Goal: Find specific page/section: Find specific page/section

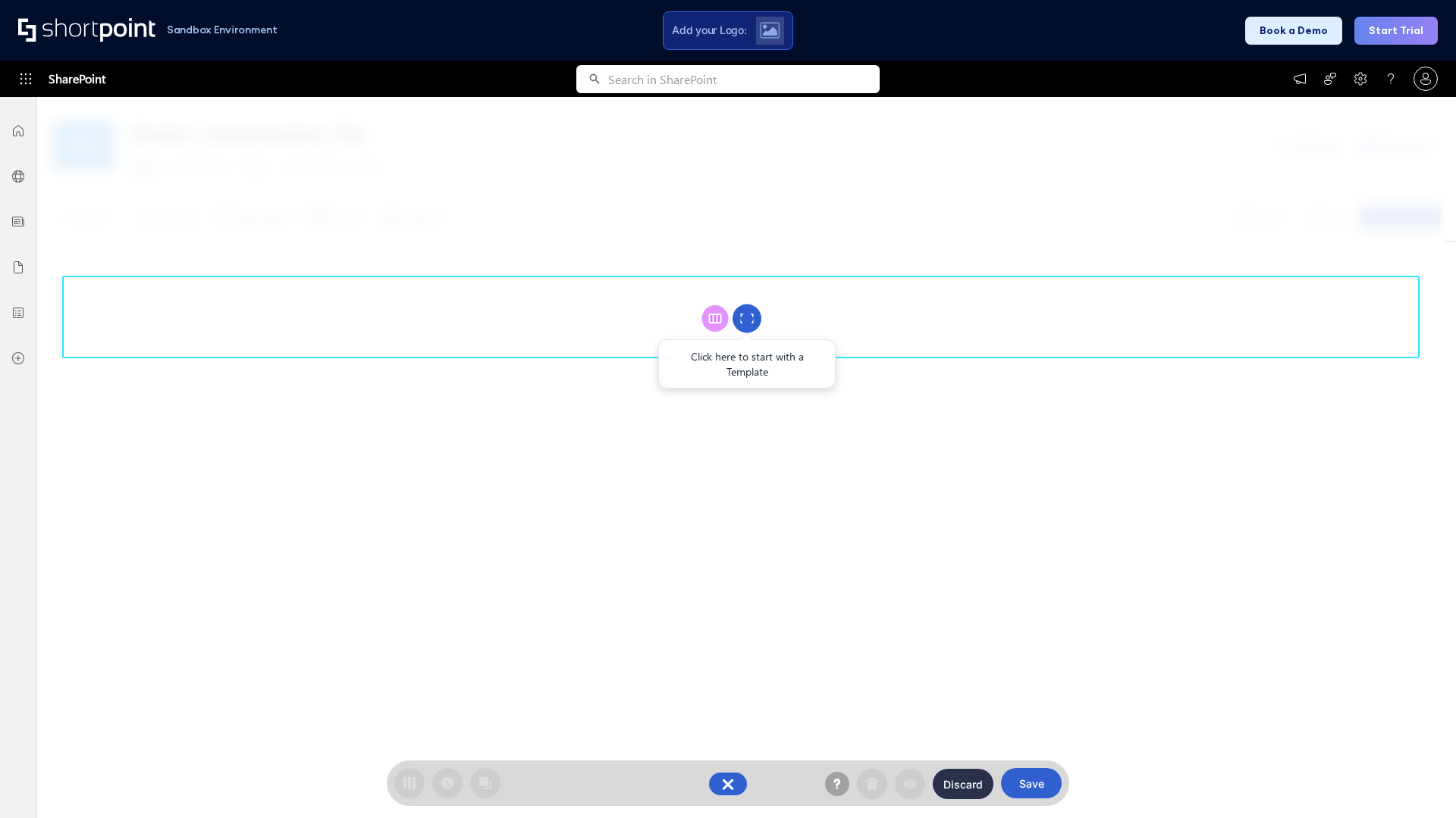
click at [747, 318] on circle at bounding box center [747, 318] width 29 height 29
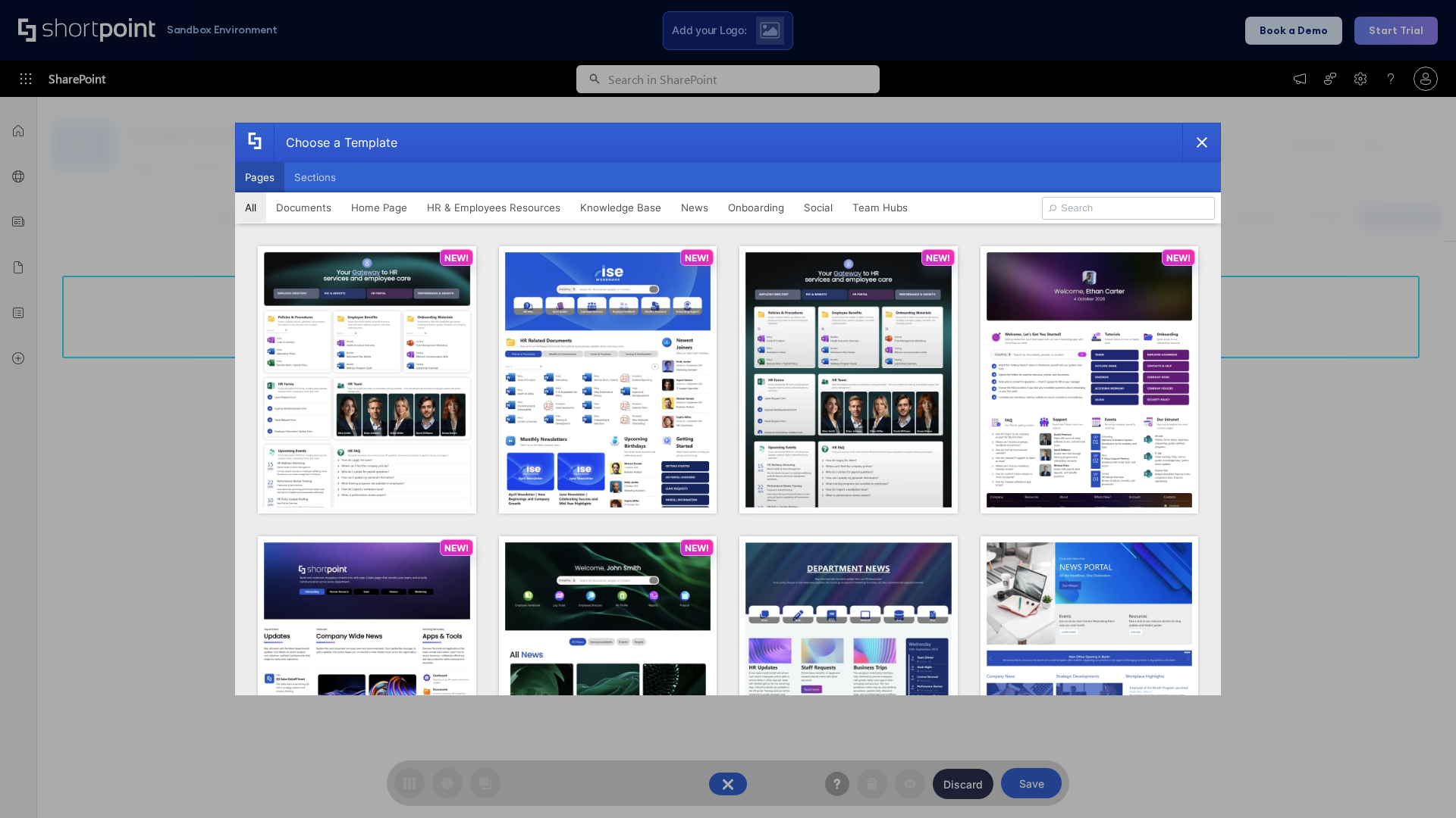
click at [260, 177] on button "Pages" at bounding box center [260, 177] width 49 height 30
type input "HR 6"
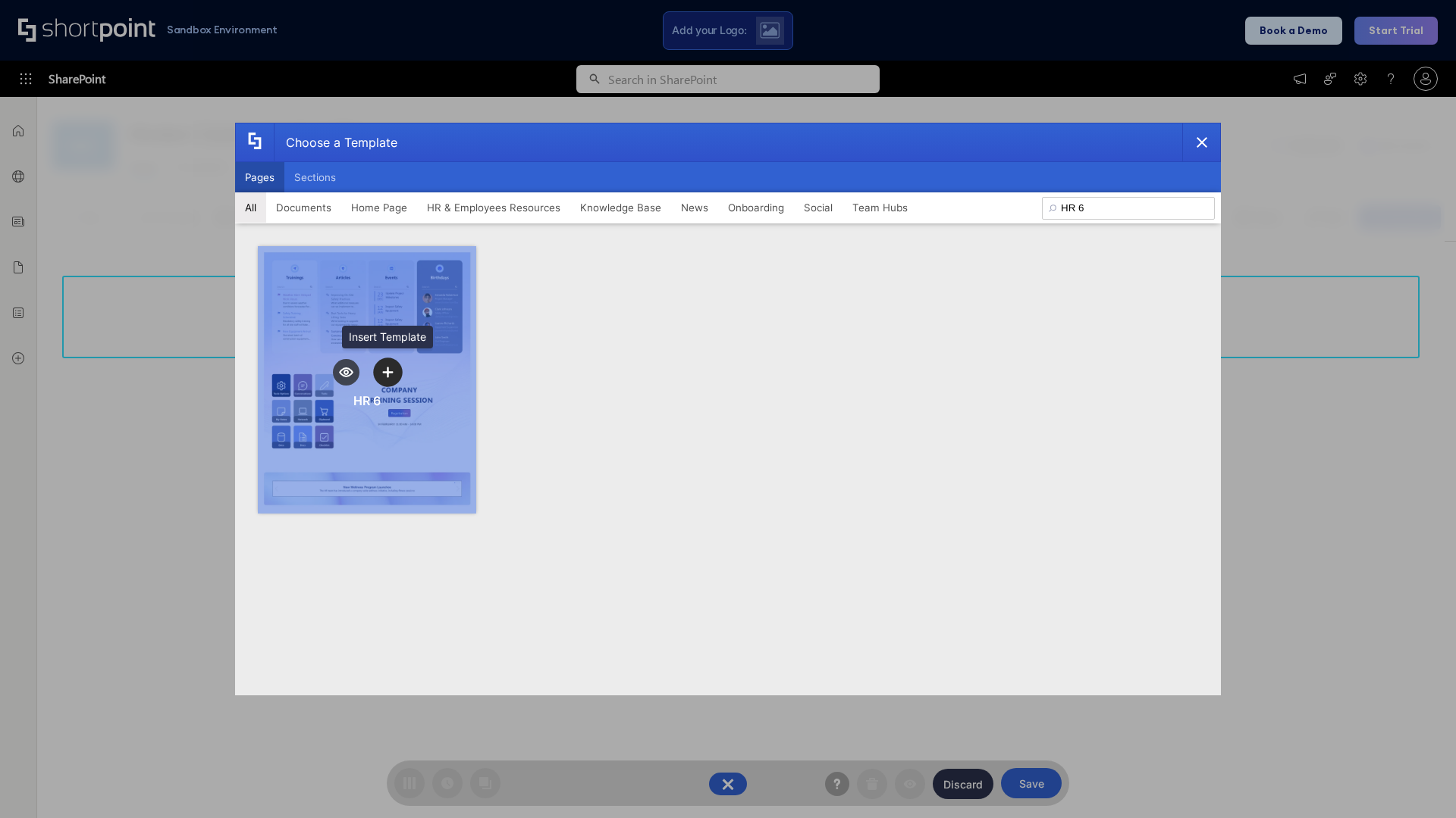
click at [388, 372] on icon "template selector" at bounding box center [388, 372] width 10 height 10
